Goal: Information Seeking & Learning: Learn about a topic

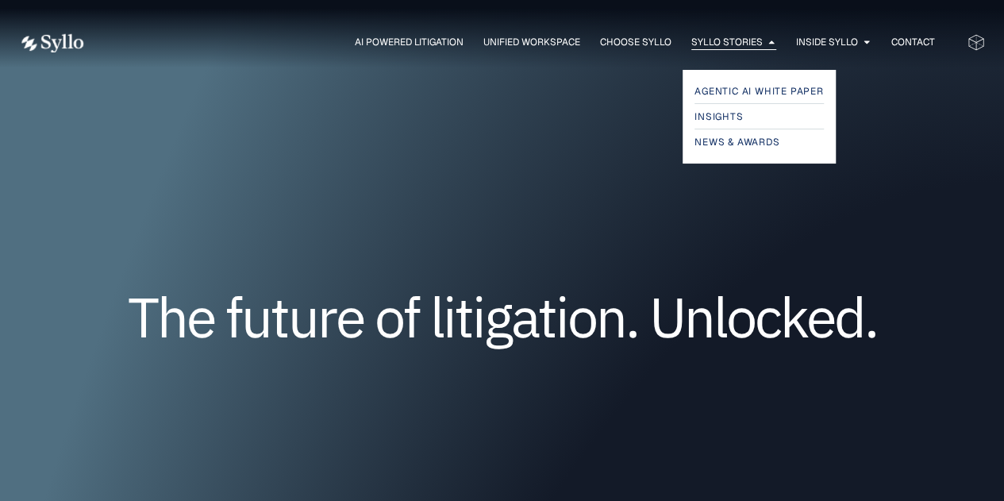
click at [759, 44] on div "Syllo Stories Close Syllo Stories Open Syllo Stories" at bounding box center [733, 42] width 85 height 15
click at [745, 80] on div "Agentic AI White Paper Insights News & Awards" at bounding box center [759, 117] width 145 height 86
click at [721, 121] on span "Insights" at bounding box center [720, 116] width 51 height 19
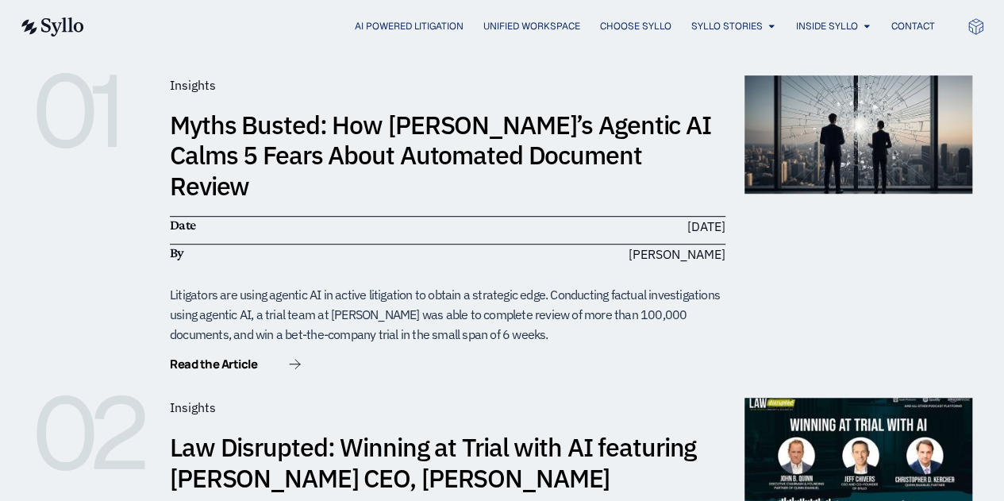
scroll to position [336, 0]
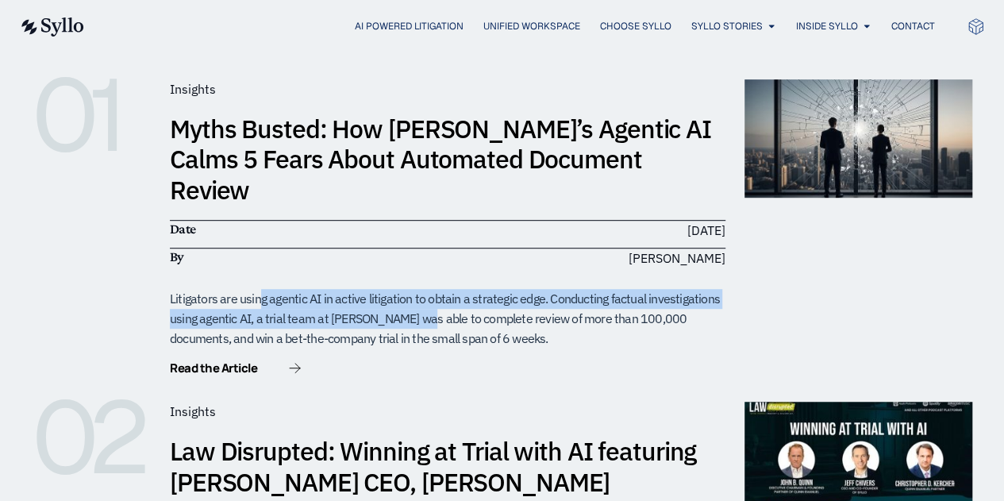
drag, startPoint x: 210, startPoint y: 254, endPoint x: 360, endPoint y: 285, distance: 154.0
click at [360, 285] on div "Insights Myths Busted: How [PERSON_NAME]’s Agentic AI Calms 5 Fears About Autom…" at bounding box center [448, 228] width 556 height 298
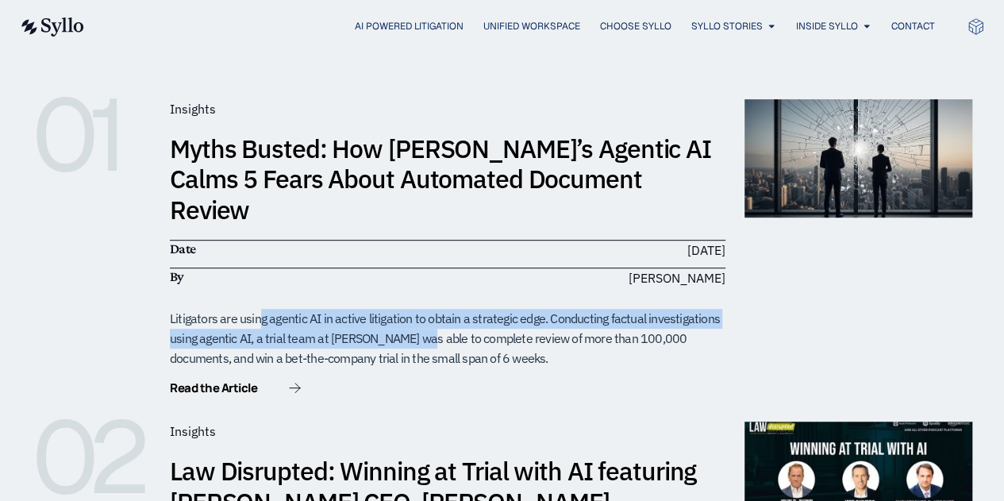
scroll to position [315, 0]
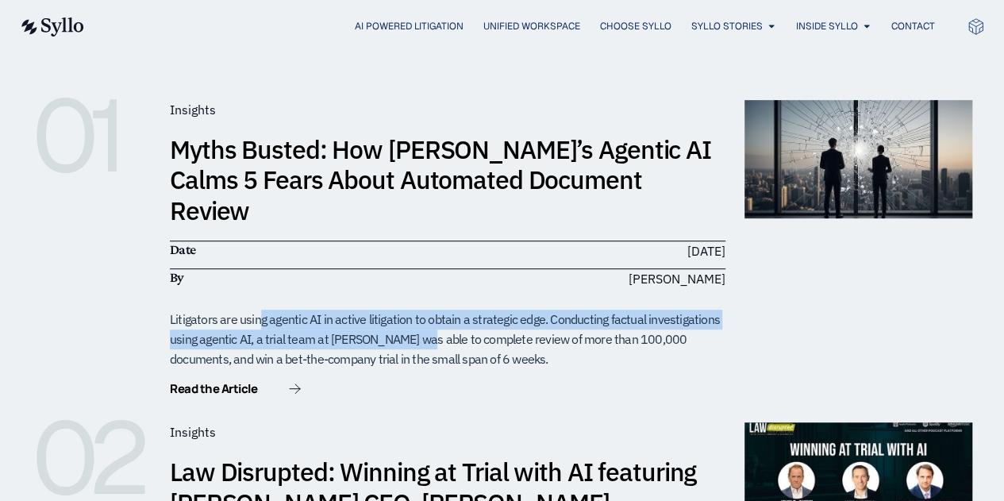
click at [360, 310] on div "Litigators are using agentic AI in active litigation to obtain a strategic edge…" at bounding box center [448, 339] width 556 height 59
